Goal: Check status: Check status

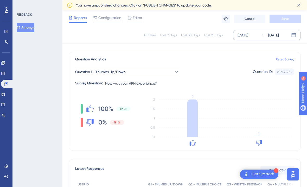
click at [289, 34] on div "Aug 16 2025 Aug 18 2025" at bounding box center [267, 35] width 68 height 10
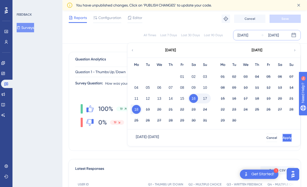
click at [282, 135] on span "Apply" at bounding box center [286, 137] width 9 height 4
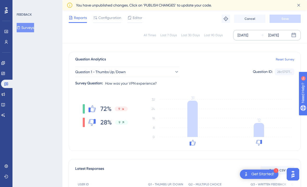
click at [278, 33] on div "Aug 18 2025" at bounding box center [273, 35] width 11 height 6
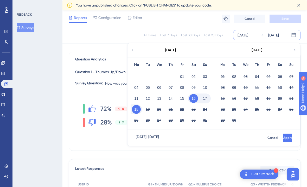
click at [196, 97] on button "16" at bounding box center [193, 98] width 9 height 9
click at [149, 109] on button "19" at bounding box center [147, 109] width 9 height 9
click at [282, 138] on button "Apply" at bounding box center [287, 137] width 10 height 8
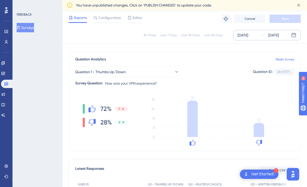
click at [278, 32] on div "[DATE]" at bounding box center [273, 35] width 11 height 6
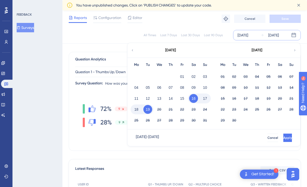
click at [202, 101] on button "17" at bounding box center [204, 98] width 9 height 9
click at [282, 139] on span "Apply" at bounding box center [286, 137] width 9 height 4
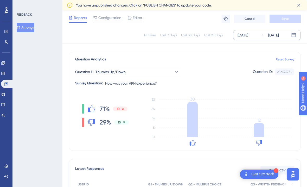
click at [278, 32] on div "[DATE]" at bounding box center [273, 35] width 11 height 6
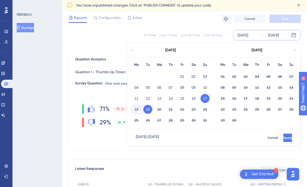
click at [137, 110] on button "18" at bounding box center [136, 109] width 9 height 9
click at [286, 137] on button "Apply" at bounding box center [287, 137] width 10 height 8
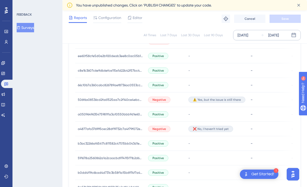
scroll to position [76, 0]
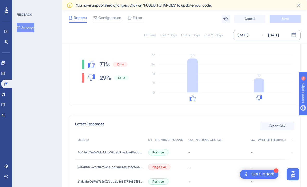
click at [272, 36] on div "[DATE]" at bounding box center [273, 35] width 11 height 6
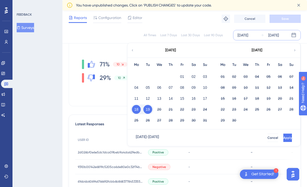
click at [134, 111] on button "18" at bounding box center [136, 109] width 9 height 9
click at [134, 109] on button "18" at bounding box center [136, 109] width 9 height 9
click at [282, 135] on span "Apply" at bounding box center [286, 137] width 9 height 4
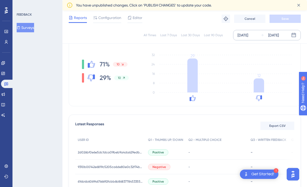
click at [277, 34] on div "Aug 18 2025" at bounding box center [273, 35] width 11 height 6
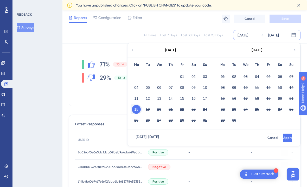
click at [137, 109] on button "18" at bounding box center [136, 109] width 9 height 9
click at [146, 109] on button "19" at bounding box center [147, 109] width 9 height 9
click at [283, 140] on button "Apply" at bounding box center [287, 137] width 9 height 8
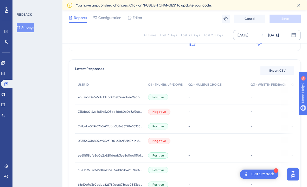
scroll to position [131, 0]
click at [263, 33] on icon at bounding box center [262, 35] width 4 height 4
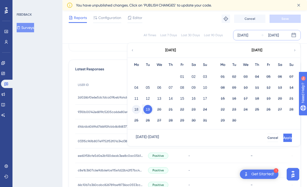
click at [139, 111] on button "18" at bounding box center [136, 109] width 9 height 9
click at [138, 110] on button "18" at bounding box center [136, 109] width 9 height 9
click at [283, 138] on span "Apply" at bounding box center [287, 137] width 9 height 4
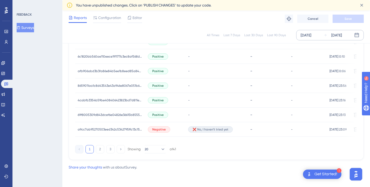
scroll to position [376, 4]
click at [96, 149] on button "2" at bounding box center [100, 149] width 8 height 8
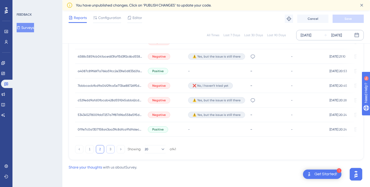
click at [106, 150] on button "3" at bounding box center [110, 149] width 8 height 8
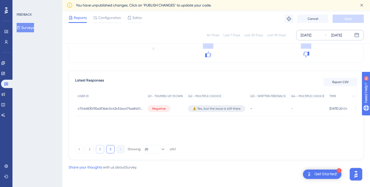
click at [96, 148] on button "2" at bounding box center [100, 149] width 8 height 8
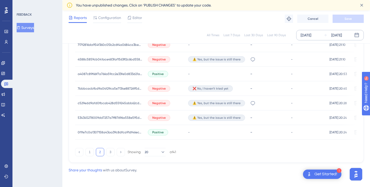
scroll to position [377, 4]
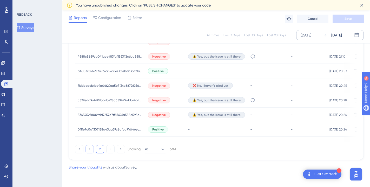
click at [85, 147] on button "1" at bounding box center [89, 149] width 8 height 8
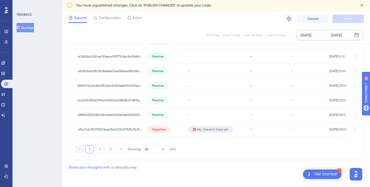
click at [96, 147] on button "2" at bounding box center [100, 149] width 8 height 8
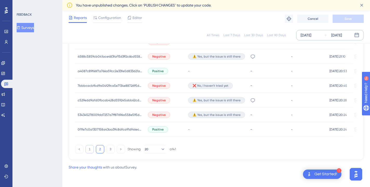
click at [85, 148] on button "1" at bounding box center [89, 149] width 8 height 8
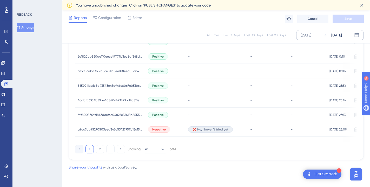
click at [306, 36] on div "Aug 18 2025" at bounding box center [336, 35] width 11 height 6
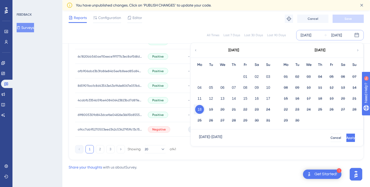
click at [199, 110] on button "18" at bounding box center [199, 109] width 9 height 9
click at [211, 111] on button "19" at bounding box center [211, 109] width 9 height 9
click at [214, 109] on button "19" at bounding box center [211, 109] width 9 height 9
click at [306, 136] on button "Apply" at bounding box center [350, 137] width 9 height 8
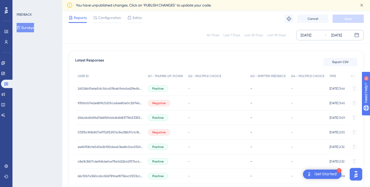
scroll to position [122, 4]
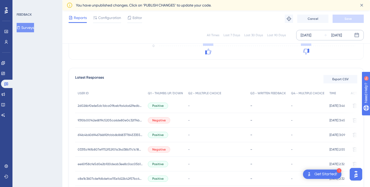
click at [306, 38] on div "[DATE]" at bounding box center [336, 35] width 11 height 6
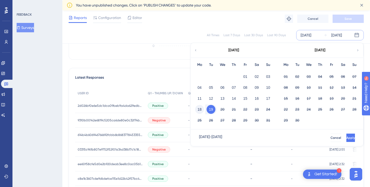
click at [201, 107] on button "18" at bounding box center [199, 109] width 9 height 9
click at [306, 135] on span "Apply" at bounding box center [350, 137] width 9 height 4
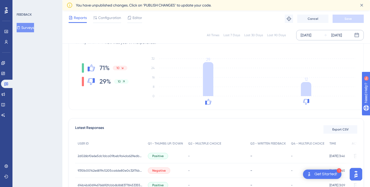
scroll to position [66, 4]
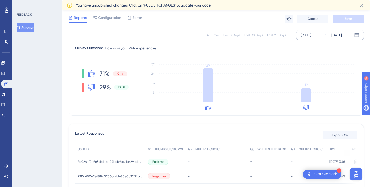
click at [306, 36] on div "Aug 18 2025" at bounding box center [336, 35] width 11 height 6
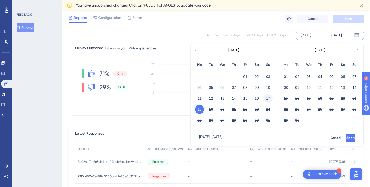
click at [269, 100] on button "17" at bounding box center [268, 98] width 9 height 9
click at [213, 108] on button "19" at bounding box center [211, 109] width 9 height 9
click at [306, 139] on button "Apply" at bounding box center [350, 137] width 10 height 8
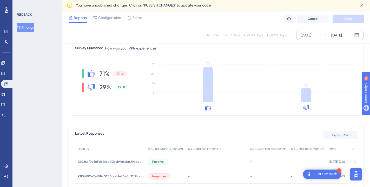
click at [306, 35] on div "[DATE]" at bounding box center [332, 35] width 18 height 6
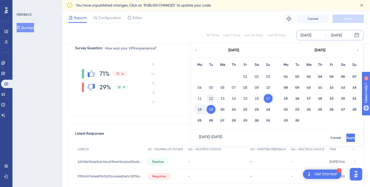
click at [214, 98] on button "12" at bounding box center [211, 98] width 9 height 9
click at [306, 136] on span "Apply" at bounding box center [350, 137] width 9 height 4
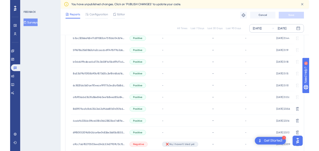
scroll to position [353, 4]
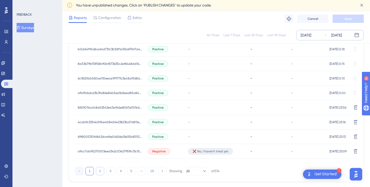
click at [97, 173] on button "2" at bounding box center [100, 171] width 8 height 8
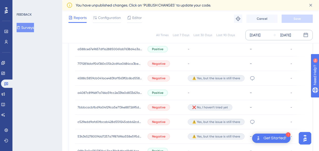
click at [291, 34] on div "[DATE]" at bounding box center [286, 35] width 11 height 6
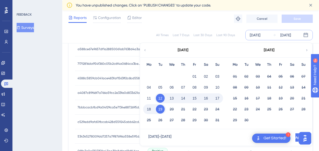
click at [162, 108] on button "19" at bounding box center [160, 109] width 9 height 9
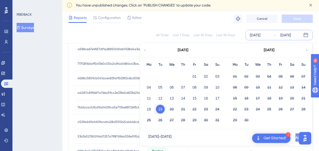
click at [296, 136] on button "Apply" at bounding box center [300, 137] width 9 height 8
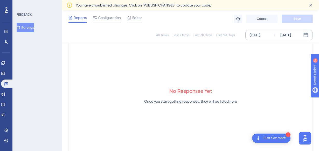
scroll to position [211, 4]
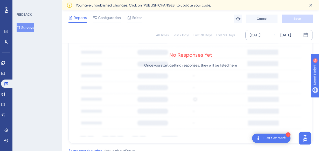
click at [175, 35] on div "Last 7 Days" at bounding box center [181, 35] width 17 height 4
click at [180, 35] on div "Last 7 Days" at bounding box center [181, 35] width 17 height 4
click at [276, 36] on icon at bounding box center [275, 35] width 4 height 4
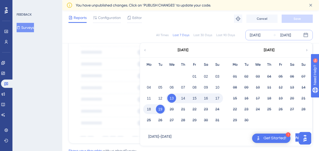
click at [160, 111] on button "19" at bounding box center [160, 109] width 9 height 9
click at [162, 109] on button "19" at bounding box center [160, 109] width 9 height 9
click at [150, 108] on button "18" at bounding box center [149, 109] width 9 height 9
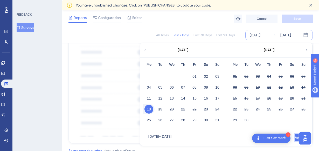
click at [295, 138] on span "Apply" at bounding box center [299, 137] width 9 height 4
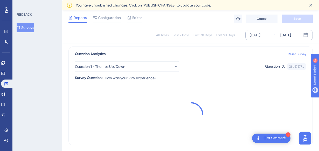
scroll to position [28, 4]
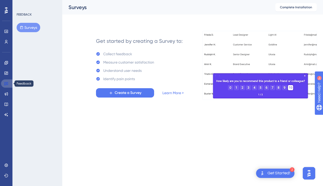
click at [9, 86] on link at bounding box center [7, 83] width 12 height 8
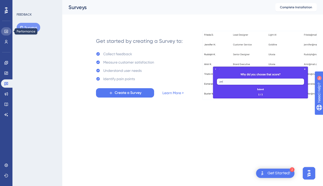
click at [5, 32] on icon at bounding box center [5, 31] width 3 height 3
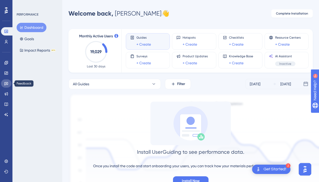
click at [7, 83] on icon at bounding box center [6, 84] width 4 height 4
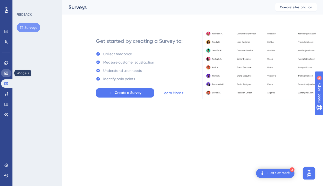
click at [7, 72] on icon at bounding box center [6, 73] width 4 height 4
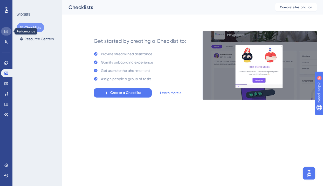
click at [2, 29] on link at bounding box center [6, 31] width 10 height 8
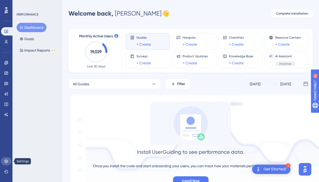
click at [5, 155] on icon at bounding box center [5, 161] width 3 height 3
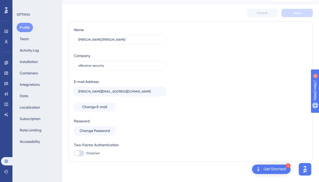
scroll to position [10, 0]
click at [28, 123] on button "Subscription" at bounding box center [30, 118] width 27 height 9
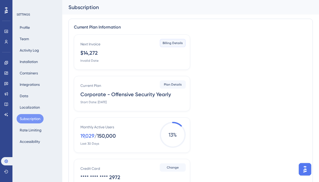
click at [171, 43] on span "Billing Details" at bounding box center [173, 43] width 20 height 4
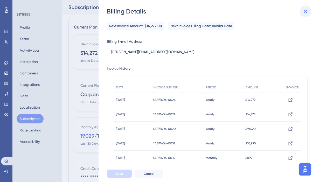
click at [307, 11] on icon at bounding box center [305, 11] width 3 height 3
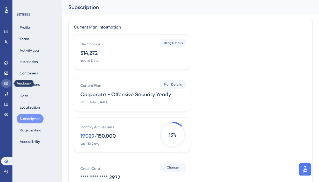
click at [6, 80] on link at bounding box center [6, 83] width 10 height 8
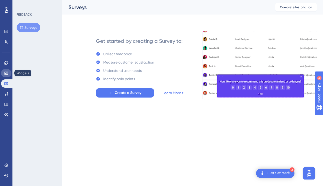
click at [8, 72] on icon at bounding box center [6, 73] width 4 height 4
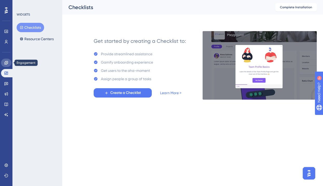
click at [9, 59] on link at bounding box center [6, 63] width 10 height 8
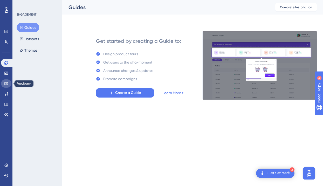
click at [4, 87] on link at bounding box center [6, 83] width 10 height 8
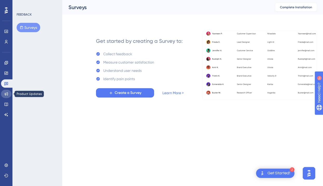
click at [6, 95] on icon at bounding box center [6, 94] width 4 height 4
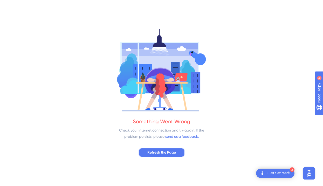
click at [158, 151] on span "Refresh the Page" at bounding box center [162, 153] width 29 height 6
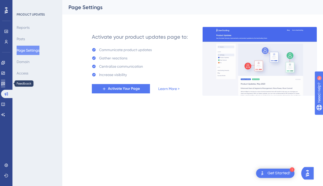
click at [5, 84] on icon at bounding box center [3, 83] width 4 height 3
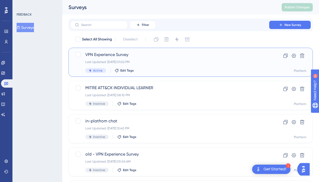
click at [104, 55] on span "VPN Experience Survey" at bounding box center [169, 55] width 169 height 6
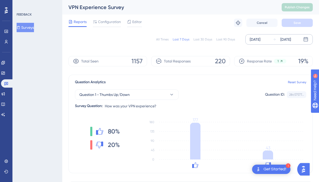
click at [290, 42] on div "[DATE]" at bounding box center [286, 39] width 11 height 6
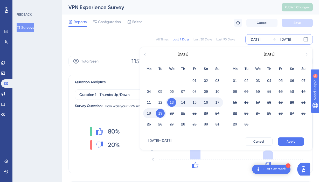
click at [161, 112] on button "19" at bounding box center [160, 113] width 9 height 9
click at [293, 140] on span "Apply" at bounding box center [291, 142] width 9 height 4
